Goal: Task Accomplishment & Management: Manage account settings

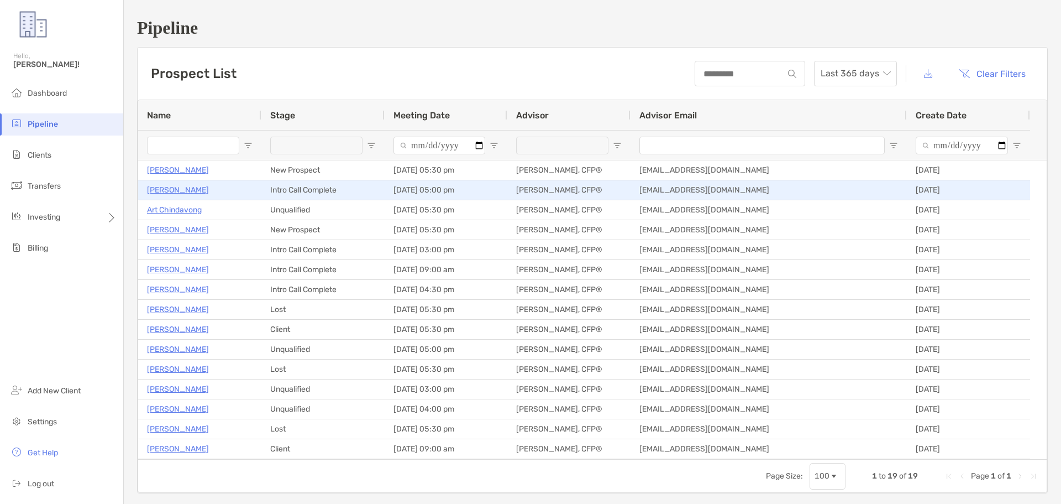
click at [178, 188] on p "Todd Proctor" at bounding box center [178, 190] width 62 height 14
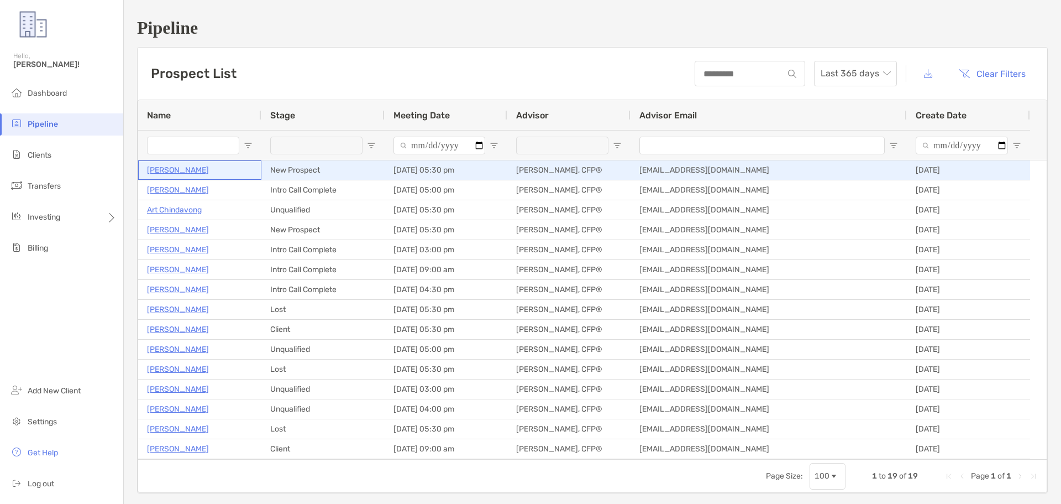
click at [183, 171] on p "Russell Falor" at bounding box center [178, 170] width 62 height 14
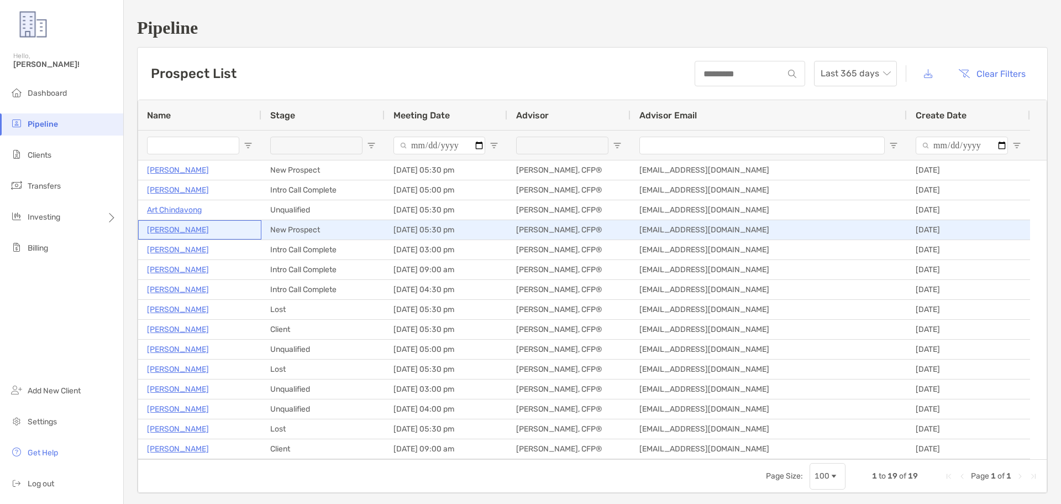
click at [169, 231] on p "[PERSON_NAME]" at bounding box center [178, 230] width 62 height 14
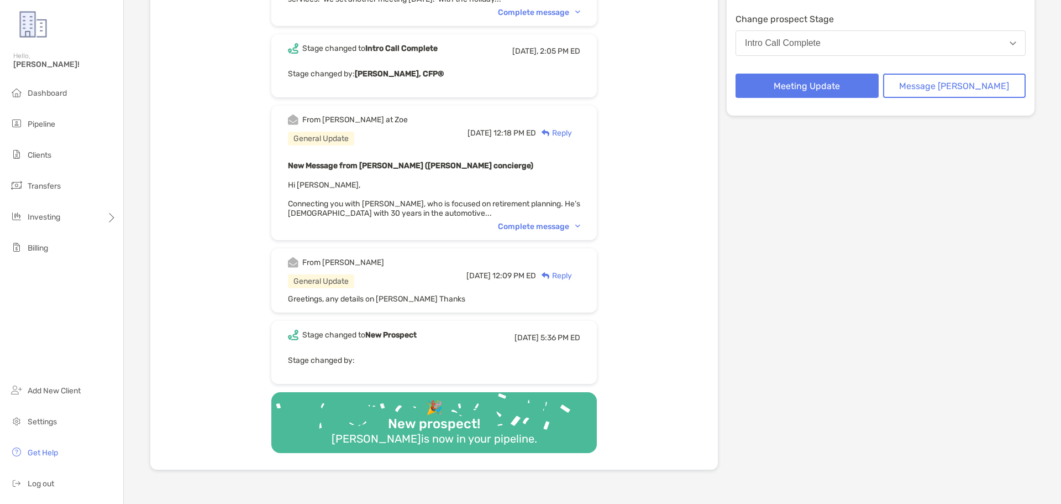
scroll to position [166, 0]
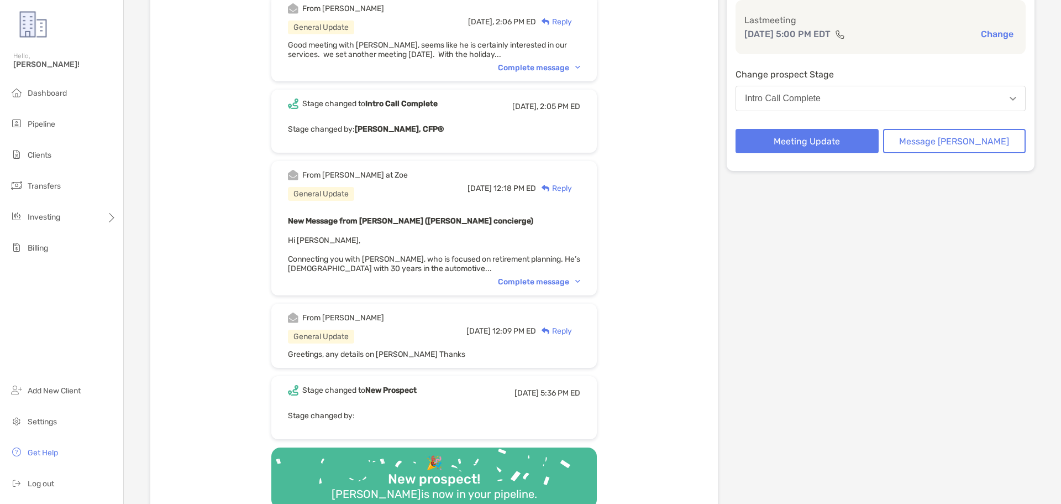
click at [527, 280] on div "Complete message" at bounding box center [539, 281] width 82 height 9
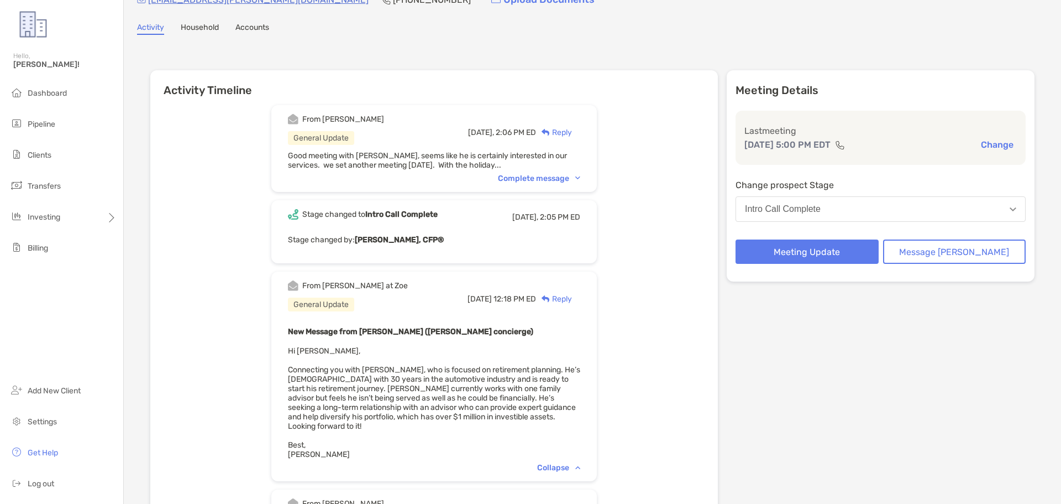
scroll to position [0, 0]
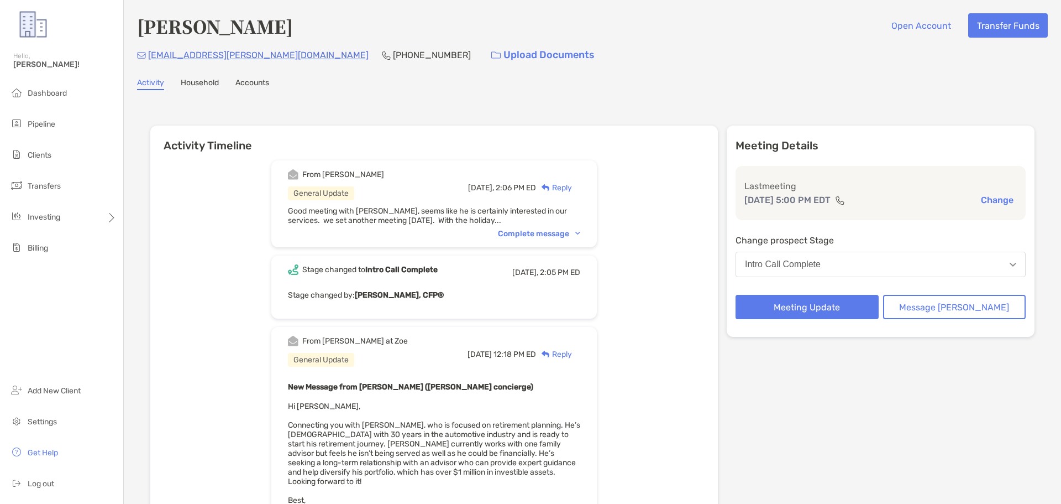
click at [536, 229] on div "Complete message" at bounding box center [539, 233] width 82 height 9
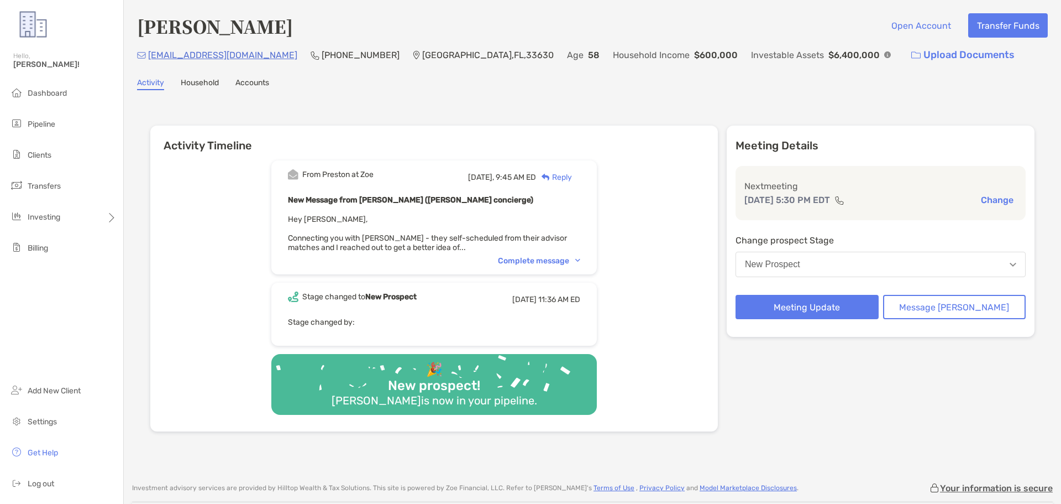
click at [525, 258] on div "Complete message" at bounding box center [539, 260] width 82 height 9
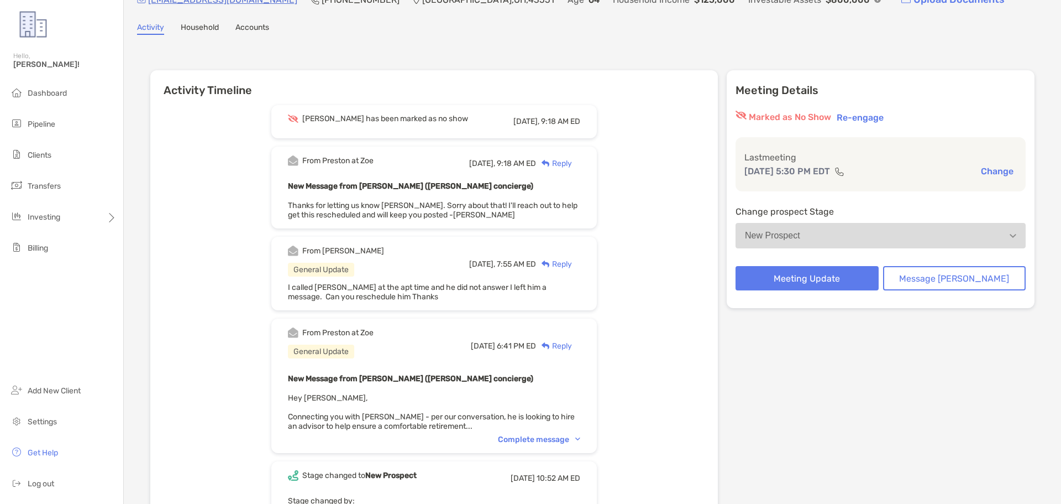
scroll to position [111, 0]
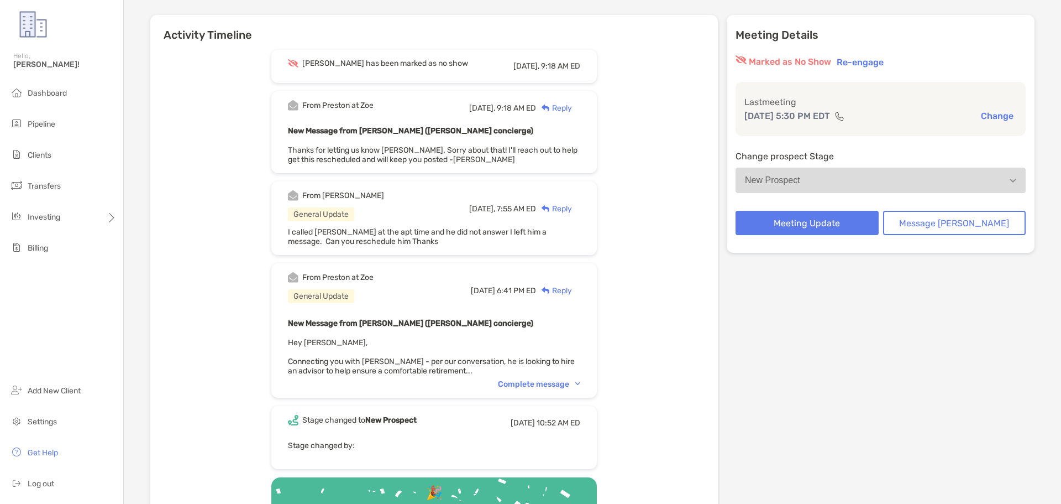
click at [559, 380] on div "Complete message" at bounding box center [539, 383] width 82 height 9
